Goal: Use online tool/utility: Utilize a website feature to perform a specific function

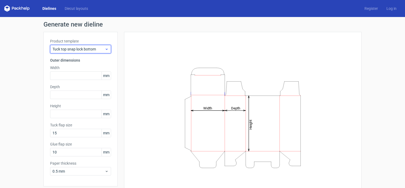
click at [77, 49] on span "Tuck top snap lock bottom" at bounding box center [78, 48] width 52 height 5
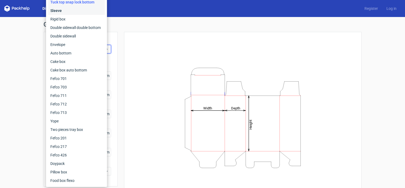
click at [76, 13] on div "Sleeve" at bounding box center [76, 10] width 57 height 8
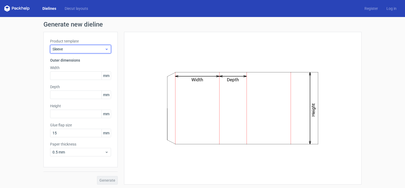
click at [75, 48] on span "Sleeve" at bounding box center [78, 48] width 52 height 5
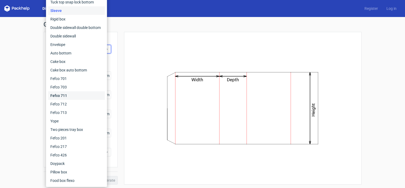
scroll to position [1, 0]
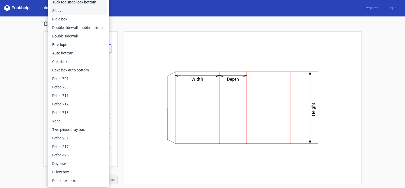
click at [85, 3] on div "Tuck top snap lock bottom" at bounding box center [78, 2] width 57 height 8
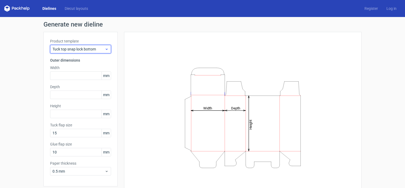
click at [82, 52] on div "Tuck top snap lock bottom" at bounding box center [80, 49] width 61 height 8
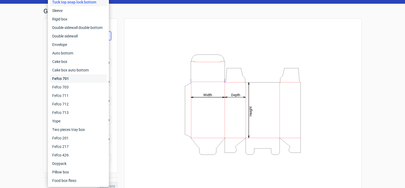
scroll to position [20, 0]
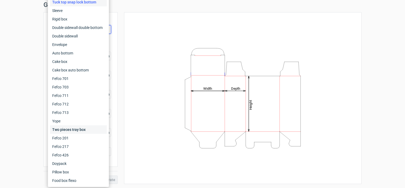
click at [71, 131] on div "Two pieces tray box" at bounding box center [78, 129] width 57 height 8
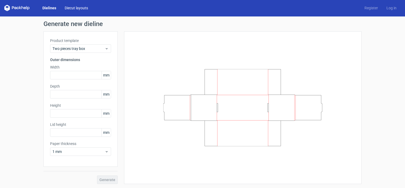
click at [78, 8] on link "Diecut layouts" at bounding box center [76, 7] width 32 height 5
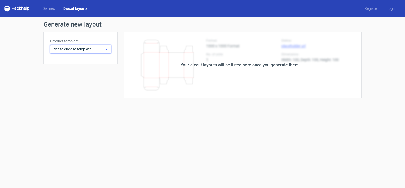
click at [79, 47] on span "Please choose template" at bounding box center [78, 48] width 52 height 5
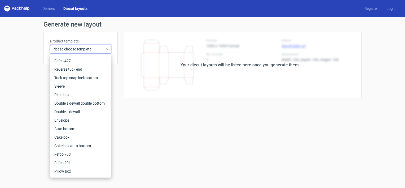
click at [60, 7] on link "Diecut layouts" at bounding box center [75, 8] width 33 height 5
click at [47, 8] on link "Dielines" at bounding box center [48, 8] width 21 height 5
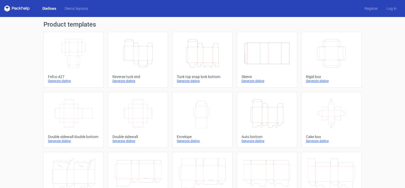
click at [79, 65] on icon "Width Depth Height" at bounding box center [73, 53] width 47 height 30
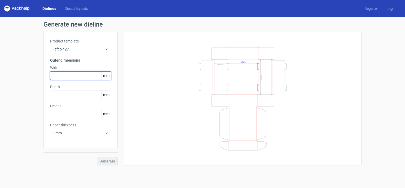
click at [66, 78] on input "text" at bounding box center [80, 75] width 61 height 8
click at [67, 63] on h3 "Outer dimensions" at bounding box center [80, 60] width 61 height 5
click at [69, 73] on input "text" at bounding box center [80, 75] width 61 height 8
type input "200"
type input "50"
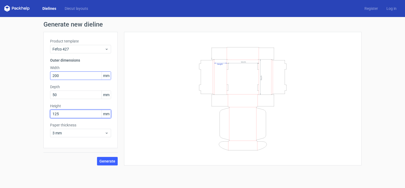
type input "125"
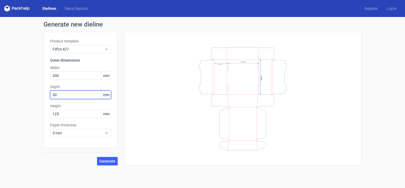
drag, startPoint x: 62, startPoint y: 97, endPoint x: 43, endPoint y: 99, distance: 19.0
click at [43, 99] on div "Product template Fefco 427 Outer dimensions Width 200 mm Depth 50 mm Height 125…" at bounding box center [80, 90] width 74 height 116
type input "125"
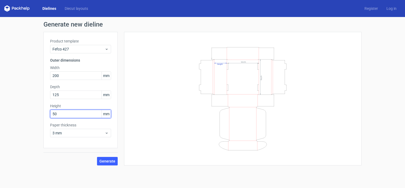
type input "50"
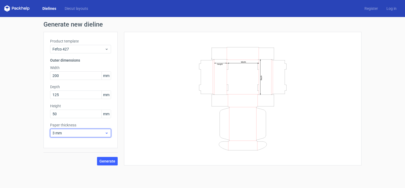
click at [69, 133] on span "3 mm" at bounding box center [78, 132] width 52 height 5
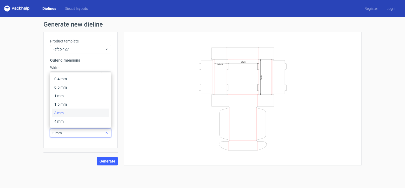
click at [69, 133] on span "3 mm" at bounding box center [78, 132] width 52 height 5
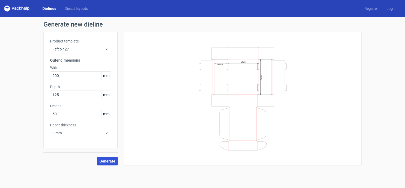
click at [108, 159] on span "Generate" at bounding box center [107, 161] width 16 height 4
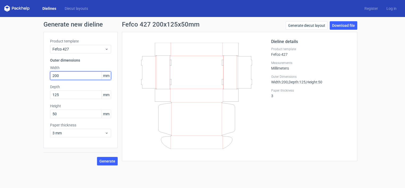
click at [78, 76] on input "200" at bounding box center [80, 75] width 61 height 8
type input "216"
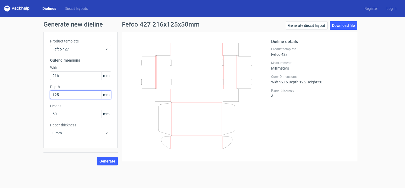
click at [65, 95] on input "125" at bounding box center [80, 94] width 61 height 8
type input "127"
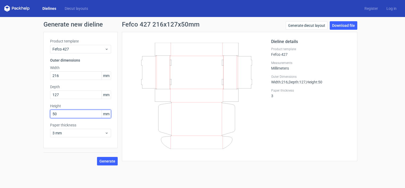
click at [66, 116] on input "50" at bounding box center [80, 113] width 61 height 8
type input "52"
click at [86, 146] on div "Product template Fefco 427 Outer dimensions Width 216 mm Depth 127 mm Height 52…" at bounding box center [80, 90] width 74 height 116
click at [302, 24] on link "Generate diecut layout" at bounding box center [307, 25] width 42 height 8
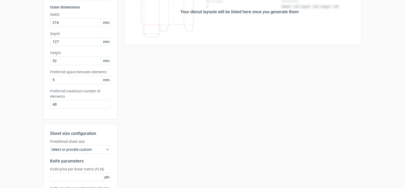
scroll to position [80, 0]
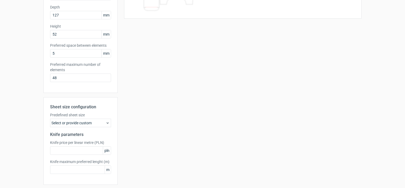
click at [100, 121] on div "Select or provide custom" at bounding box center [80, 122] width 61 height 8
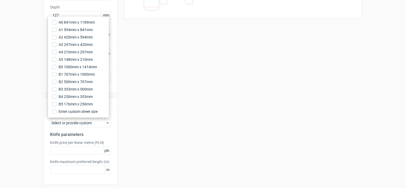
click at [100, 121] on div "Select or provide custom" at bounding box center [80, 122] width 61 height 8
click at [119, 143] on div "Your diecut layouts will be listed here once you generate them Height Depth Wid…" at bounding box center [240, 76] width 244 height 249
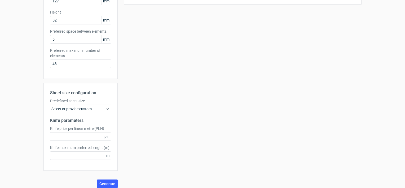
scroll to position [98, 0]
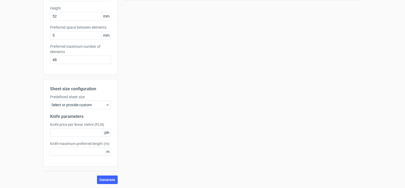
click at [80, 108] on div "Select or provide custom" at bounding box center [80, 104] width 61 height 8
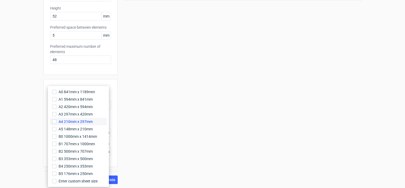
click at [75, 122] on span "A4 210mm x 297mm" at bounding box center [76, 121] width 34 height 5
click at [56, 122] on input "A4 210mm x 297mm" at bounding box center [54, 121] width 4 height 4
click at [24, 154] on div "Generate new layout Product template Fefco 427 Outer dimensions Width 216 mm De…" at bounding box center [202, 53] width 405 height 269
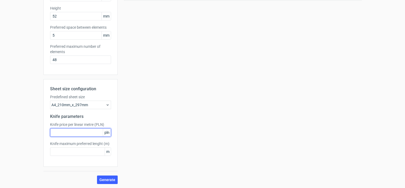
click at [87, 135] on input "text" at bounding box center [80, 132] width 61 height 8
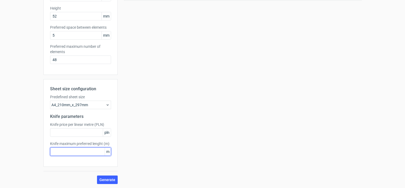
click at [81, 152] on input "text" at bounding box center [80, 151] width 61 height 8
click at [107, 178] on span "Generate" at bounding box center [107, 180] width 16 height 4
click at [107, 107] on div "A4_210mm_x_297mm" at bounding box center [80, 104] width 61 height 8
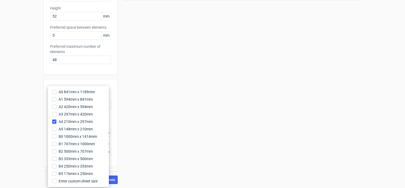
click at [135, 113] on div "Your diecut layouts will be listed here once you generate them Height Depth Wid…" at bounding box center [240, 58] width 244 height 249
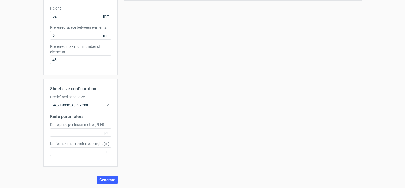
click at [77, 138] on div "Sheet size configuration Predefined sheet size A4_210mm_x_297mm Knife parameter…" at bounding box center [80, 122] width 74 height 87
click at [80, 134] on input "text" at bounding box center [80, 132] width 61 height 8
click at [76, 149] on input "text" at bounding box center [80, 151] width 61 height 8
type input "1"
type input "2"
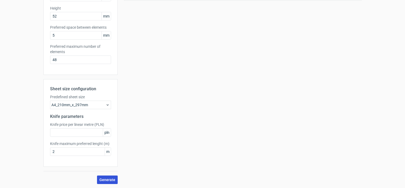
click at [101, 179] on span "Generate" at bounding box center [107, 180] width 16 height 4
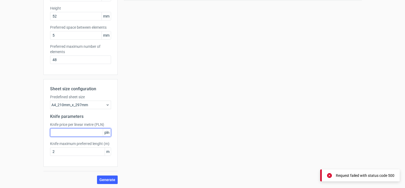
click at [62, 134] on input "text" at bounding box center [80, 132] width 61 height 8
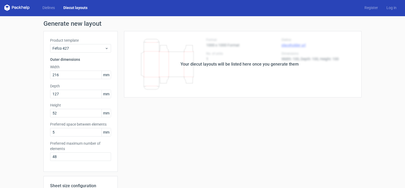
scroll to position [0, 0]
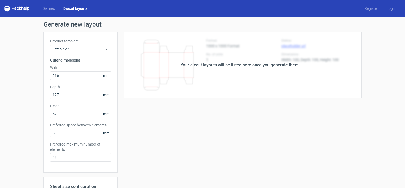
type input "2"
click at [168, 119] on div "Your diecut layouts will be listed here once you generate them Height Depth Wid…" at bounding box center [240, 156] width 244 height 249
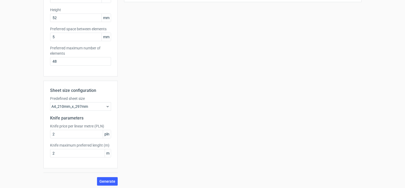
scroll to position [98, 0]
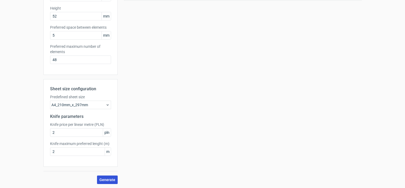
click at [106, 176] on button "Generate" at bounding box center [107, 179] width 21 height 8
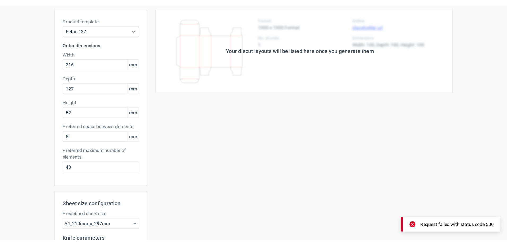
scroll to position [0, 0]
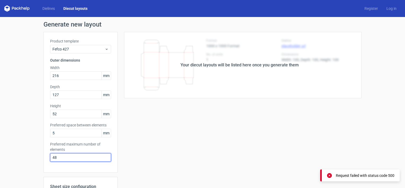
click at [67, 155] on input "48" at bounding box center [80, 157] width 61 height 8
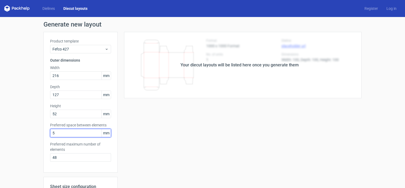
click at [86, 130] on input "5" at bounding box center [80, 133] width 61 height 8
click at [74, 6] on link "Diecut layouts" at bounding box center [75, 8] width 33 height 5
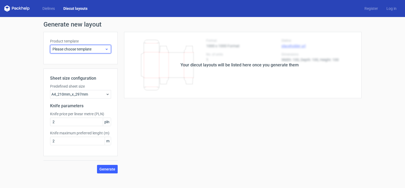
click at [74, 46] on div "Please choose template" at bounding box center [80, 49] width 61 height 8
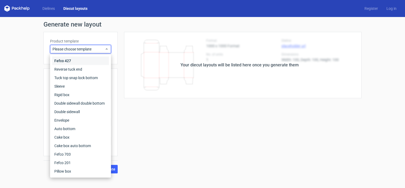
click at [69, 60] on div "Fefco 427" at bounding box center [80, 60] width 57 height 8
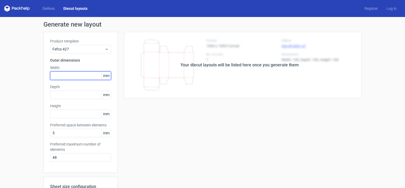
click at [78, 78] on input "text" at bounding box center [80, 75] width 61 height 8
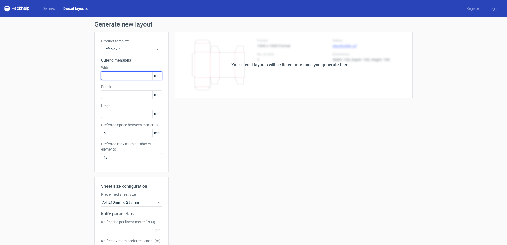
click at [115, 76] on input "text" at bounding box center [131, 75] width 61 height 8
type input "216"
type input "1295"
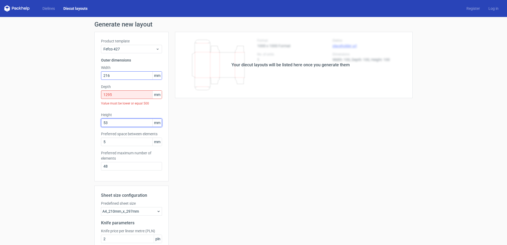
type input "53"
click at [116, 94] on input "1295" at bounding box center [131, 94] width 61 height 8
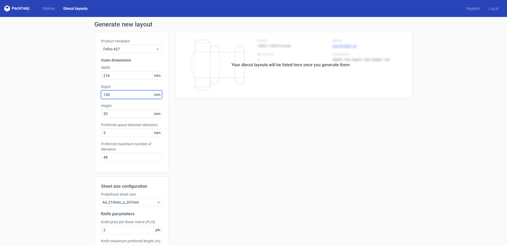
type input "130"
click at [109, 134] on input "5" at bounding box center [131, 133] width 61 height 8
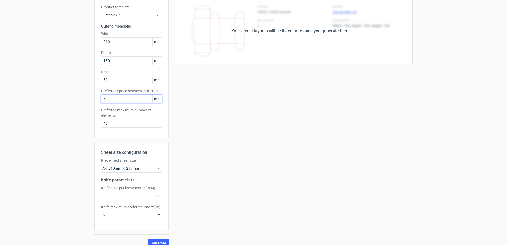
scroll to position [41, 0]
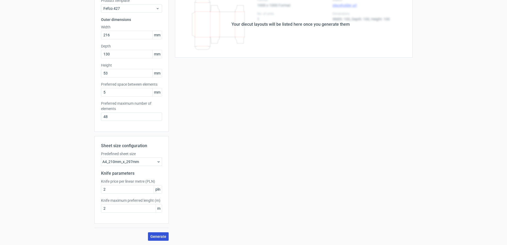
click at [161, 187] on span "Generate" at bounding box center [158, 237] width 16 height 4
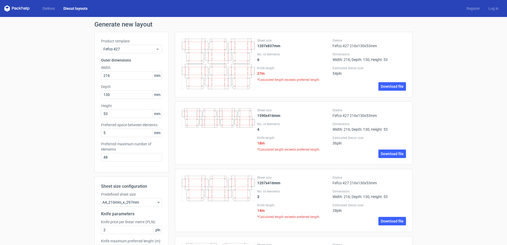
scroll to position [27, 0]
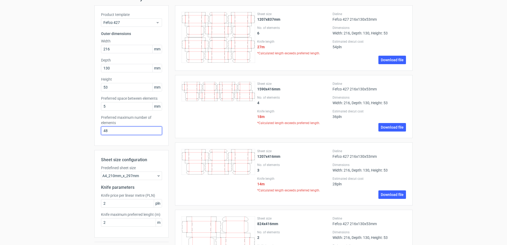
drag, startPoint x: 119, startPoint y: 133, endPoint x: 78, endPoint y: 129, distance: 41.3
click at [78, 129] on div "Generate new layout Product template Fefco 427 Outer dimensions Width 216 mm De…" at bounding box center [253, 171] width 507 height 363
type input "1"
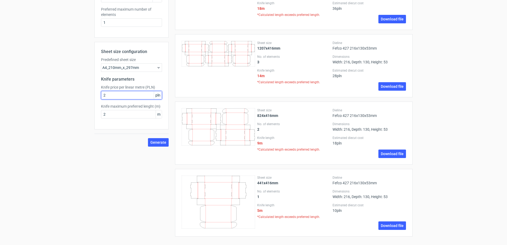
scroll to position [135, 0]
click at [150, 141] on span "Generate" at bounding box center [158, 143] width 16 height 4
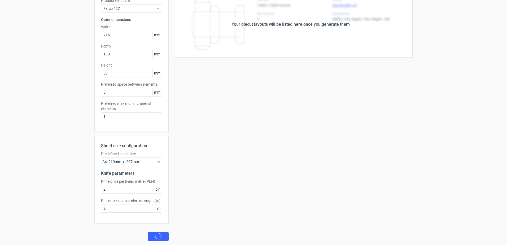
scroll to position [0, 0]
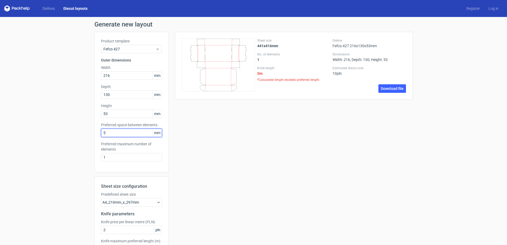
drag, startPoint x: 116, startPoint y: 133, endPoint x: 99, endPoint y: 133, distance: 17.0
click at [101, 133] on input "5" at bounding box center [131, 133] width 61 height 8
type input "1"
click at [384, 90] on link "Download file" at bounding box center [392, 88] width 28 height 8
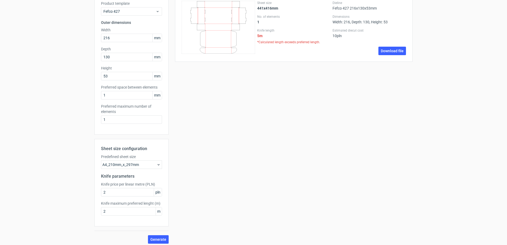
scroll to position [41, 0]
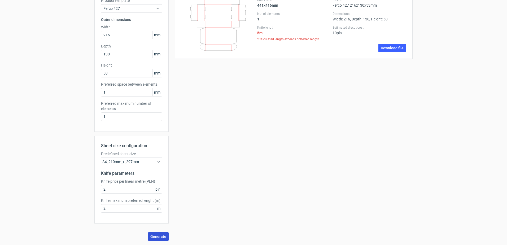
click at [155, 187] on span "Generate" at bounding box center [158, 237] width 16 height 4
drag, startPoint x: 110, startPoint y: 208, endPoint x: 90, endPoint y: 205, distance: 20.4
click at [90, 187] on div "Generate new layout Product template Fefco 427 Outer dimensions Width 216 mm De…" at bounding box center [253, 110] width 507 height 269
type input "1"
drag, startPoint x: 108, startPoint y: 188, endPoint x: 101, endPoint y: 188, distance: 6.6
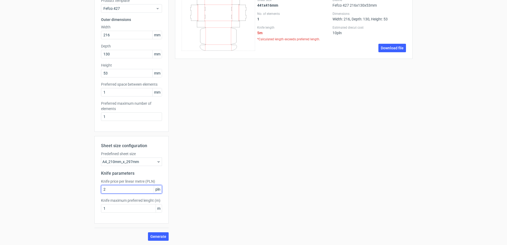
click at [101, 187] on input "2" at bounding box center [131, 189] width 61 height 8
type input "1"
click at [153, 187] on span "Generate" at bounding box center [158, 237] width 16 height 4
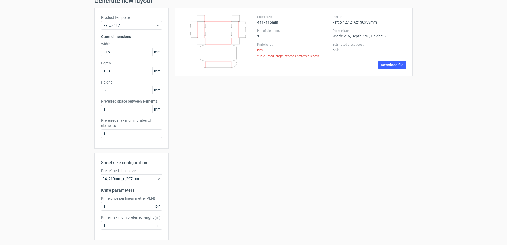
scroll to position [14, 0]
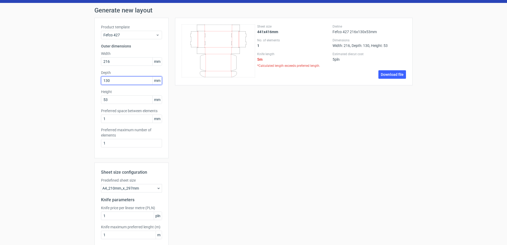
drag, startPoint x: 113, startPoint y: 82, endPoint x: 90, endPoint y: 84, distance: 23.1
click at [91, 83] on div "Generate new layout Product template Fefco 427 Outer dimensions Width 216 mm De…" at bounding box center [253, 137] width 507 height 269
type input "129"
click at [201, 156] on div "Sheet size 441x416mm No. of elements 1 Knife length 5 m *Calculated length exce…" at bounding box center [291, 142] width 244 height 249
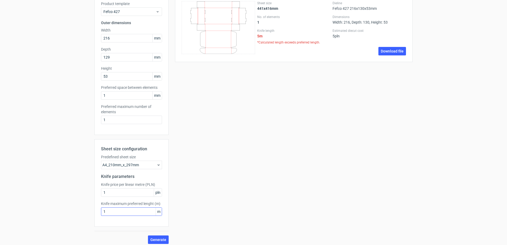
scroll to position [41, 0]
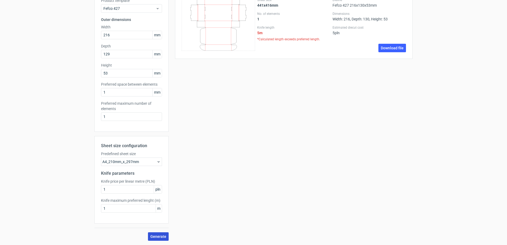
click at [153, 187] on span "Generate" at bounding box center [158, 237] width 16 height 4
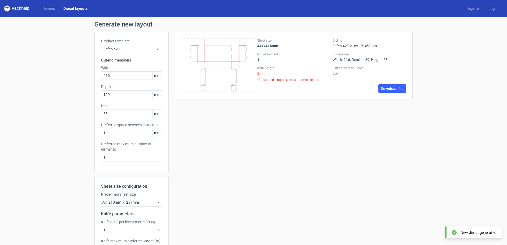
scroll to position [27, 0]
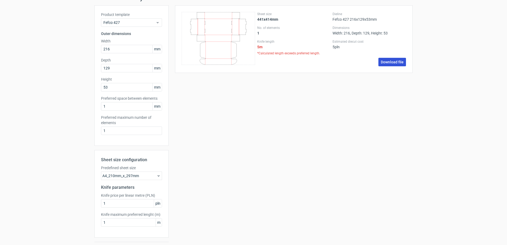
click at [393, 63] on link "Download file" at bounding box center [392, 62] width 28 height 8
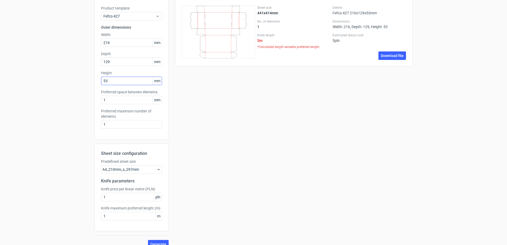
scroll to position [41, 0]
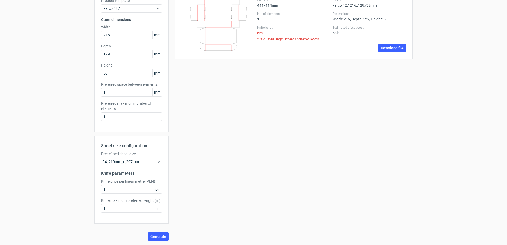
click at [150, 161] on div "A4_210mm_x_297mm" at bounding box center [131, 161] width 61 height 8
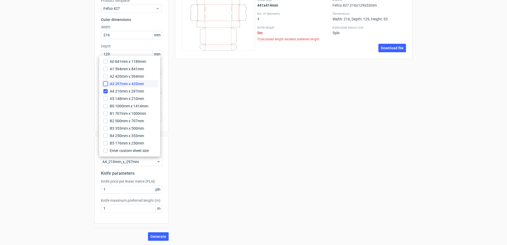
click at [106, 84] on input "A3 297mm x 420mm" at bounding box center [105, 84] width 4 height 4
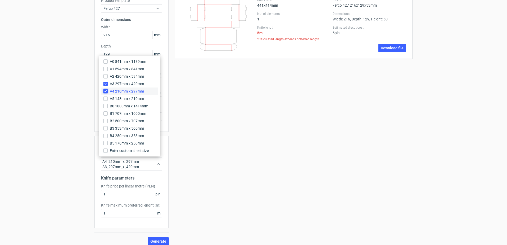
click at [105, 90] on input "A4 210mm x 297mm" at bounding box center [105, 91] width 4 height 4
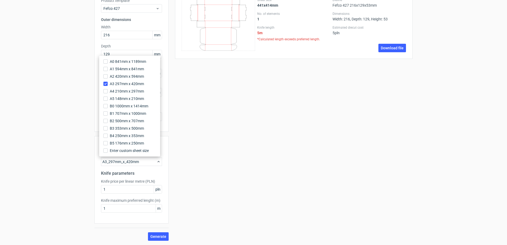
click at [182, 169] on div "Sheet size 441x414mm No. of elements 1 Knife length 5 m *Calculated length exce…" at bounding box center [291, 115] width 244 height 249
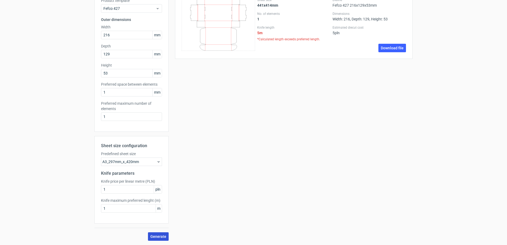
click at [153, 187] on span "Generate" at bounding box center [158, 237] width 16 height 4
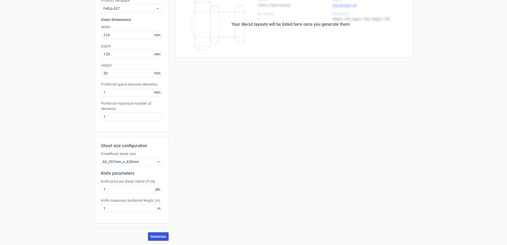
click at [154, 187] on span "Generate" at bounding box center [158, 237] width 16 height 4
drag, startPoint x: 107, startPoint y: 210, endPoint x: 95, endPoint y: 210, distance: 11.4
click at [95, 187] on div "Sheet size configuration Predefined sheet size A3_297mm_x_420mm Knife parameter…" at bounding box center [131, 179] width 74 height 87
type input "2"
drag, startPoint x: 105, startPoint y: 188, endPoint x: 96, endPoint y: 186, distance: 8.6
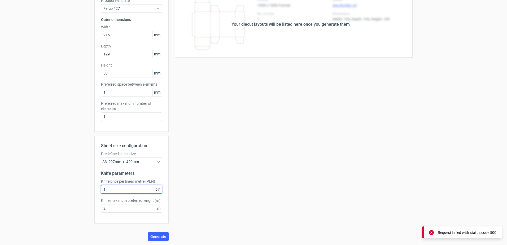
click at [96, 186] on div "Sheet size configuration Predefined sheet size A3_297mm_x_420mm Knife parameter…" at bounding box center [131, 179] width 74 height 87
type input "2"
click at [156, 187] on button "Generate" at bounding box center [158, 236] width 21 height 8
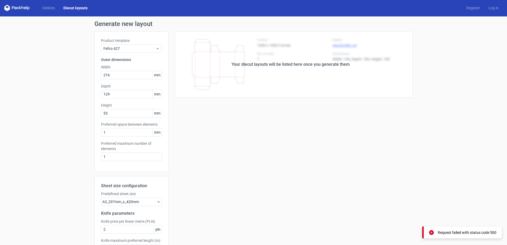
scroll to position [0, 0]
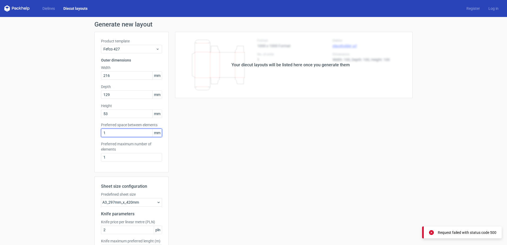
drag, startPoint x: 109, startPoint y: 130, endPoint x: 87, endPoint y: 130, distance: 22.5
click at [87, 130] on div "Generate new layout Product template Fefco 427 Outer dimensions Width 216 mm De…" at bounding box center [253, 151] width 507 height 269
type input "2"
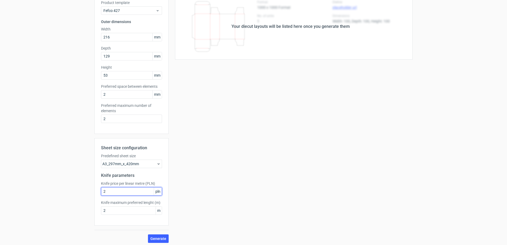
scroll to position [41, 0]
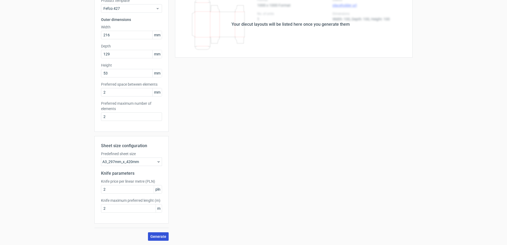
click at [156, 187] on span "Generate" at bounding box center [158, 237] width 16 height 4
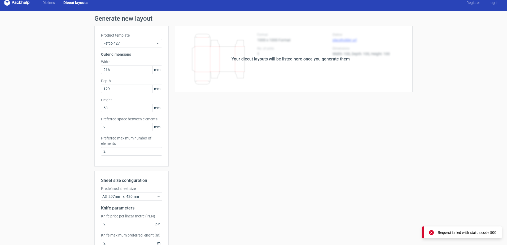
scroll to position [0, 0]
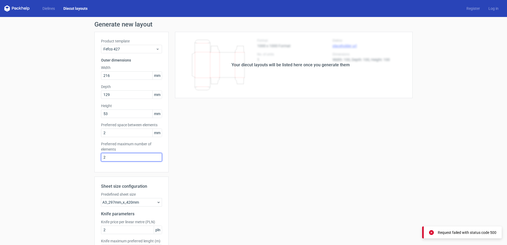
drag, startPoint x: 131, startPoint y: 160, endPoint x: 86, endPoint y: 154, distance: 46.0
click at [86, 154] on div "Generate new layout Product template Fefco 427 Outer dimensions Width 216 mm De…" at bounding box center [253, 151] width 507 height 269
drag, startPoint x: 120, startPoint y: 159, endPoint x: 73, endPoint y: 154, distance: 47.2
click at [73, 154] on div "Generate new layout Product template Fefco 427 Outer dimensions Width 216 mm De…" at bounding box center [253, 151] width 507 height 269
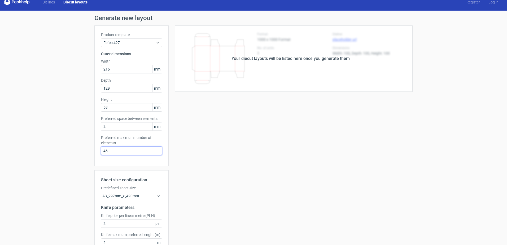
scroll to position [41, 0]
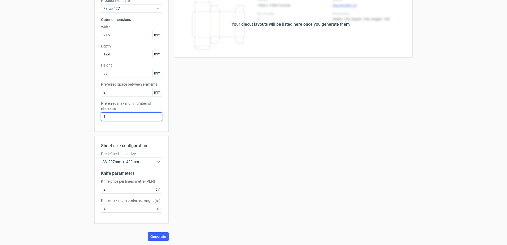
type input "1"
click at [153, 187] on button "Generate" at bounding box center [158, 236] width 21 height 8
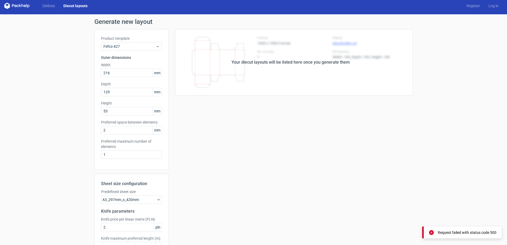
scroll to position [0, 0]
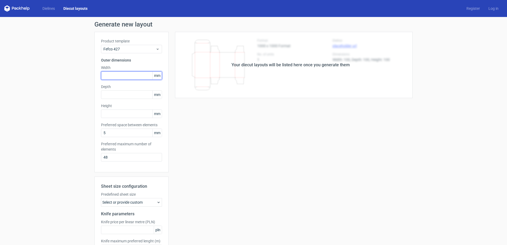
click at [113, 76] on input "text" at bounding box center [131, 75] width 61 height 8
type input "216"
type input "129"
type input "53"
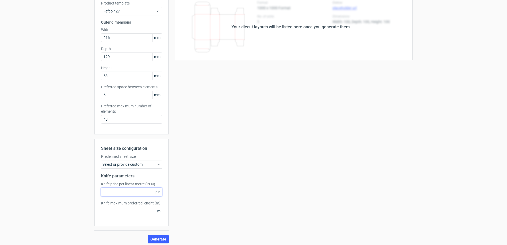
scroll to position [41, 0]
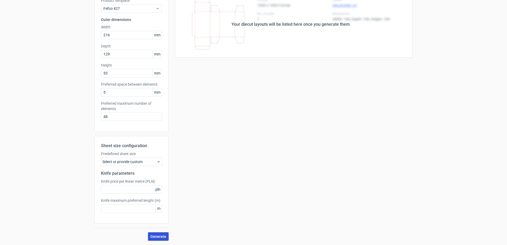
click at [151, 237] on span "Generate" at bounding box center [158, 237] width 16 height 4
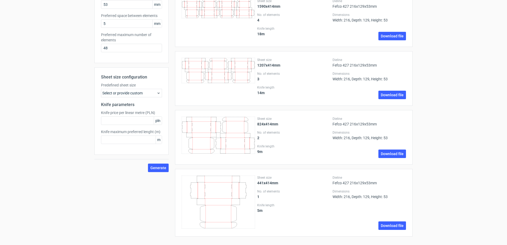
scroll to position [110, 0]
click at [390, 225] on link "Download file" at bounding box center [392, 225] width 28 height 8
